Goal: Task Accomplishment & Management: Complete application form

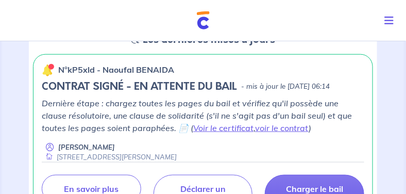
scroll to position [175, 0]
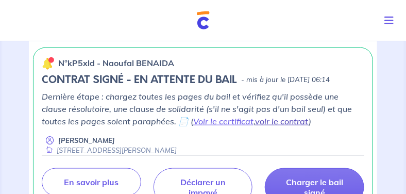
click at [255, 126] on link "voir le contrat" at bounding box center [282, 121] width 54 height 10
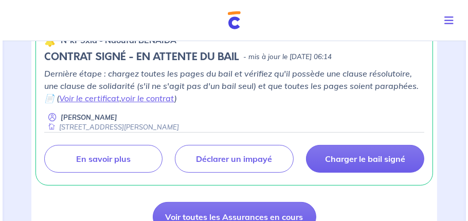
scroll to position [206, 0]
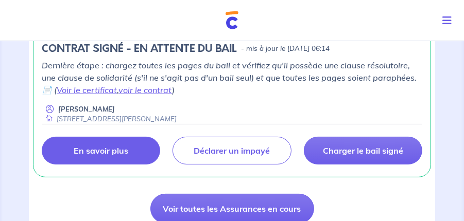
click at [106, 149] on p "En savoir plus" at bounding box center [101, 151] width 55 height 10
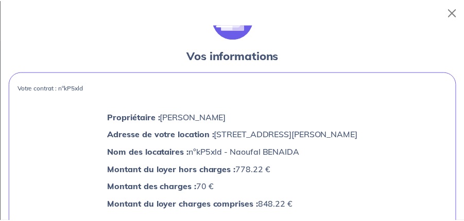
scroll to position [0, 0]
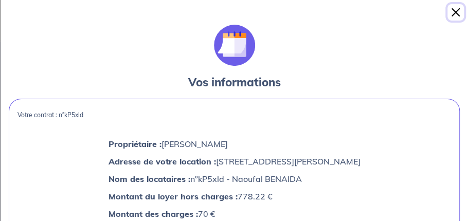
click at [324, 13] on button "Close" at bounding box center [456, 12] width 16 height 16
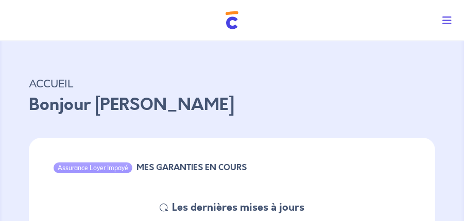
click at [324, 20] on icon "Toggle navigation" at bounding box center [446, 20] width 9 height 10
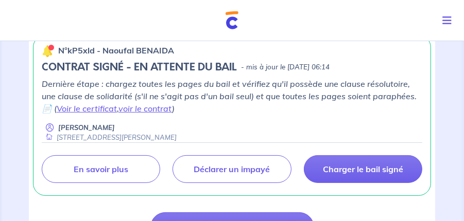
scroll to position [206, 0]
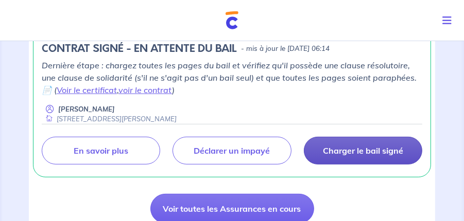
click at [327, 149] on p "Charger le bail signé" at bounding box center [363, 151] width 80 height 10
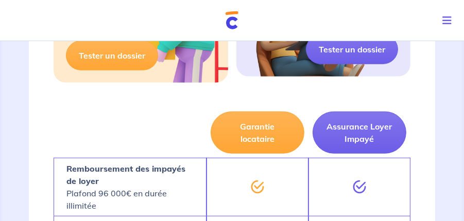
scroll to position [580, 0]
